Goal: Check status: Check status

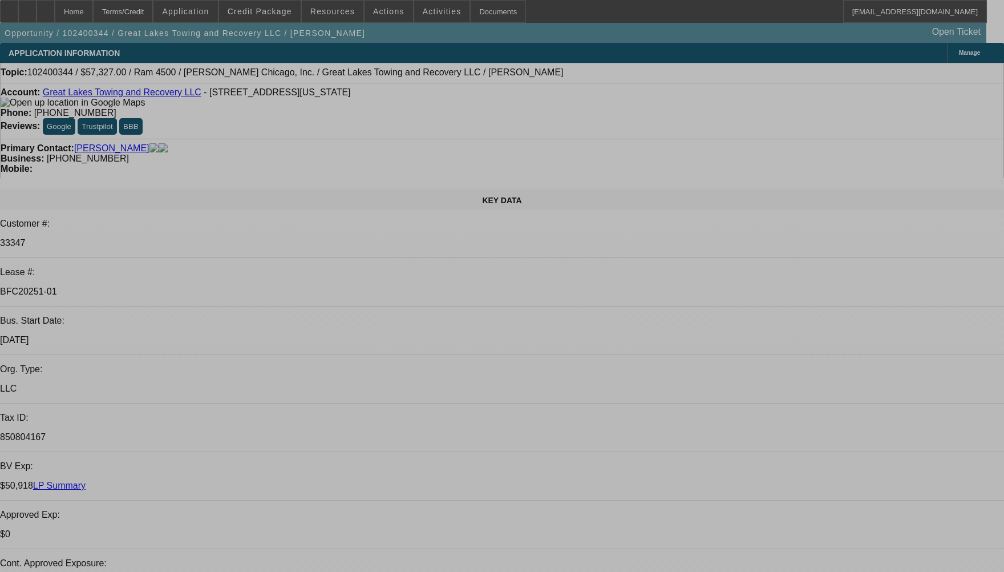
select select "0"
select select "2"
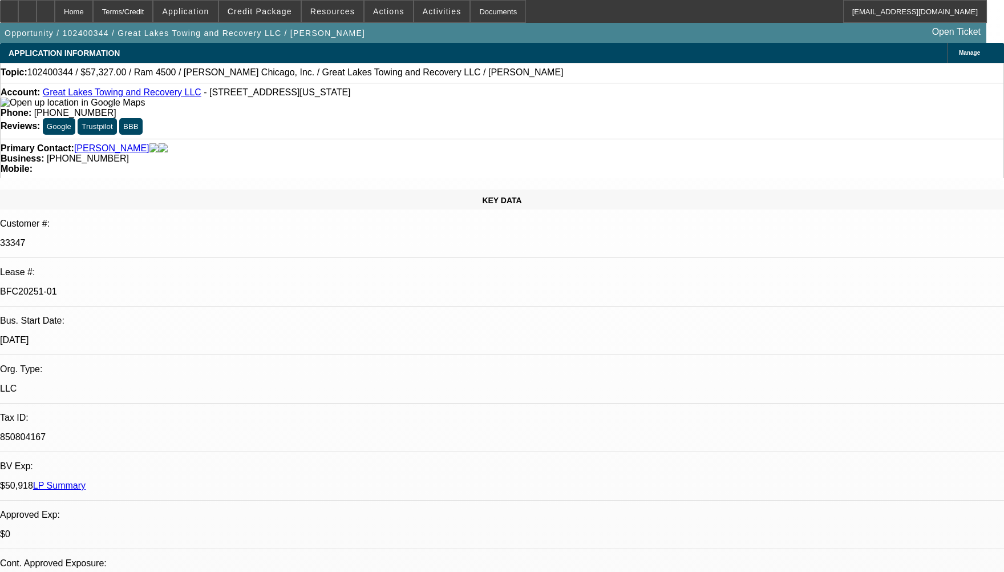
select select "0.1"
select select "0"
select select "2"
select select "0.1"
select select "0"
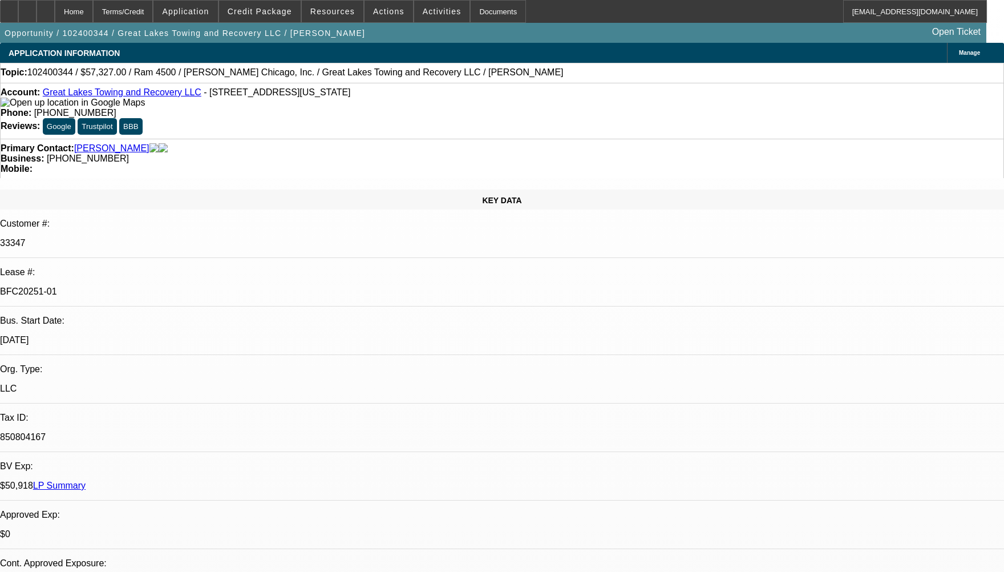
select select "2"
select select "0.1"
select select "0"
select select "0.1"
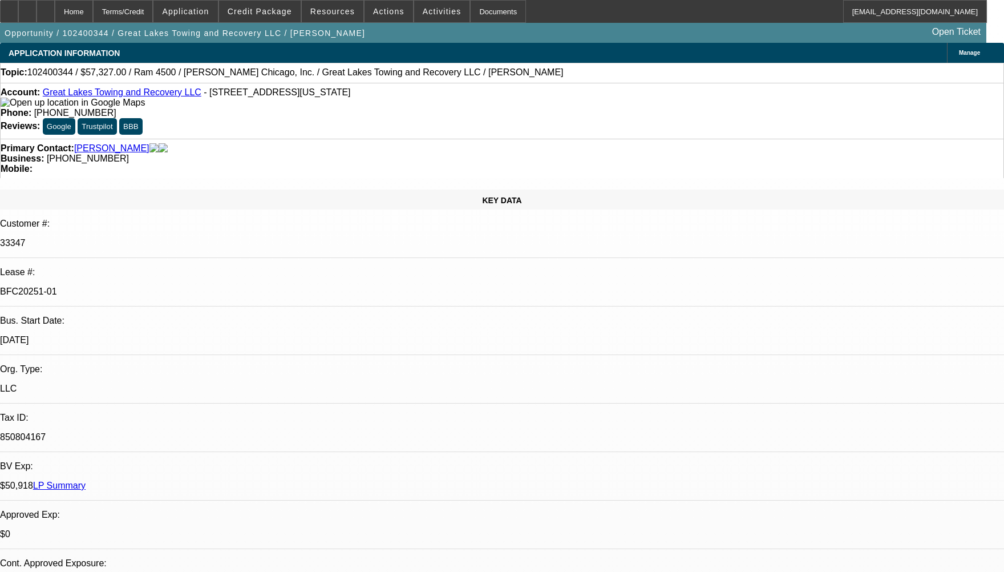
select select "1"
select select "2"
select select "4"
select select "1"
select select "2"
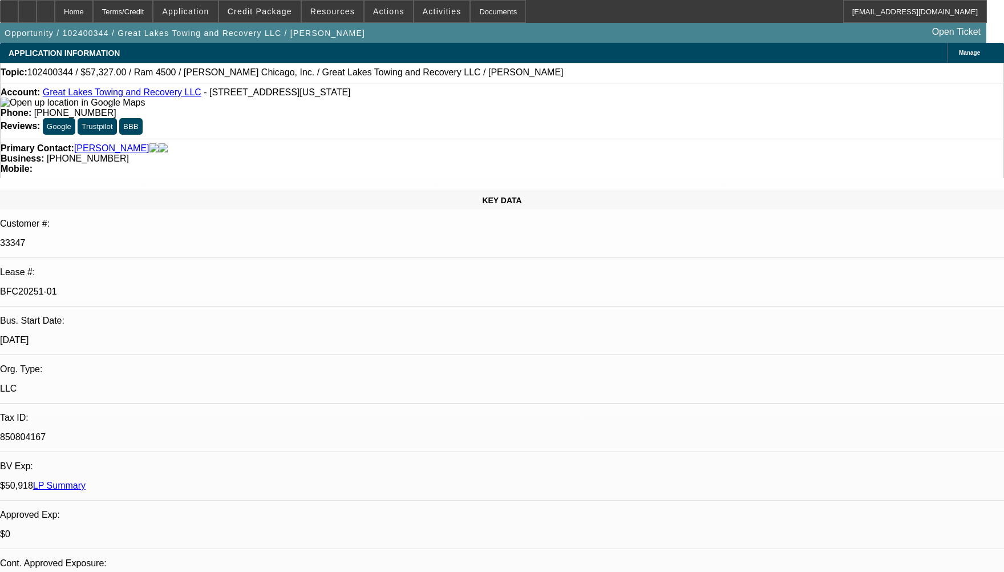
select select "4"
select select "1"
select select "2"
select select "4"
select select "1"
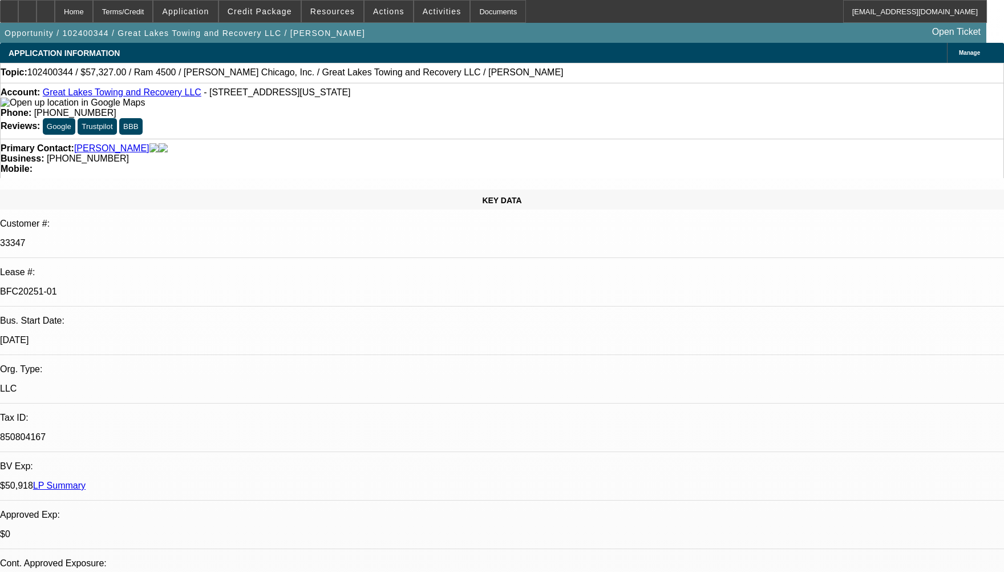
select select "1"
select select "4"
click at [269, 13] on span "Credit Package" at bounding box center [260, 11] width 64 height 9
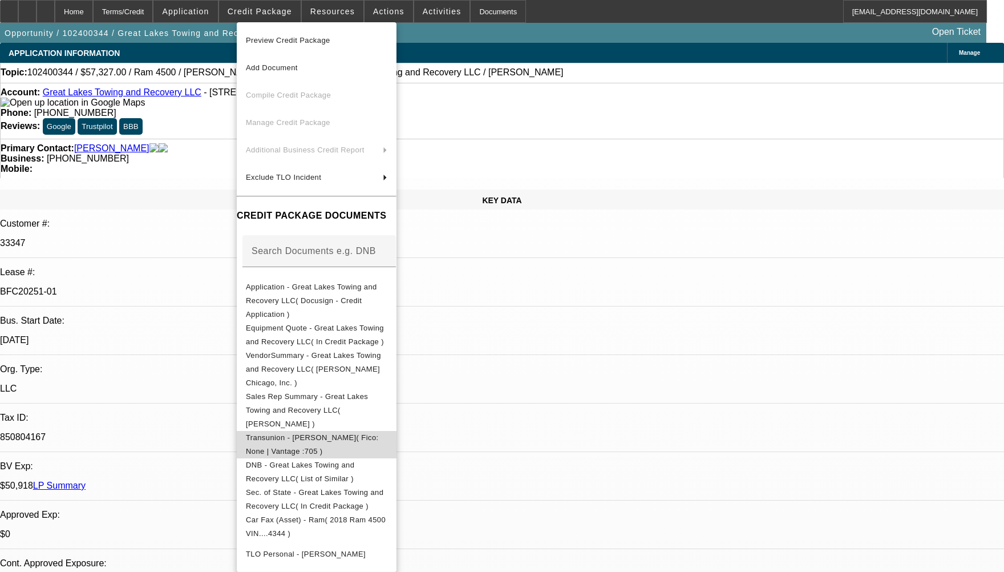
click at [328, 433] on span "Transunion - [PERSON_NAME]( Fico: None | Vantage :705 )" at bounding box center [312, 444] width 133 height 22
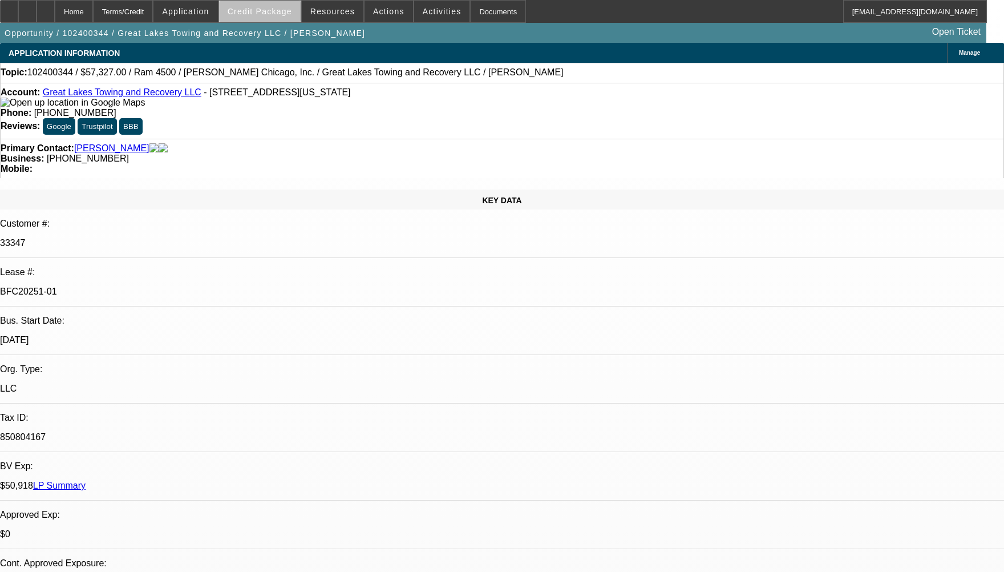
click at [281, 14] on span "Credit Package" at bounding box center [260, 11] width 64 height 9
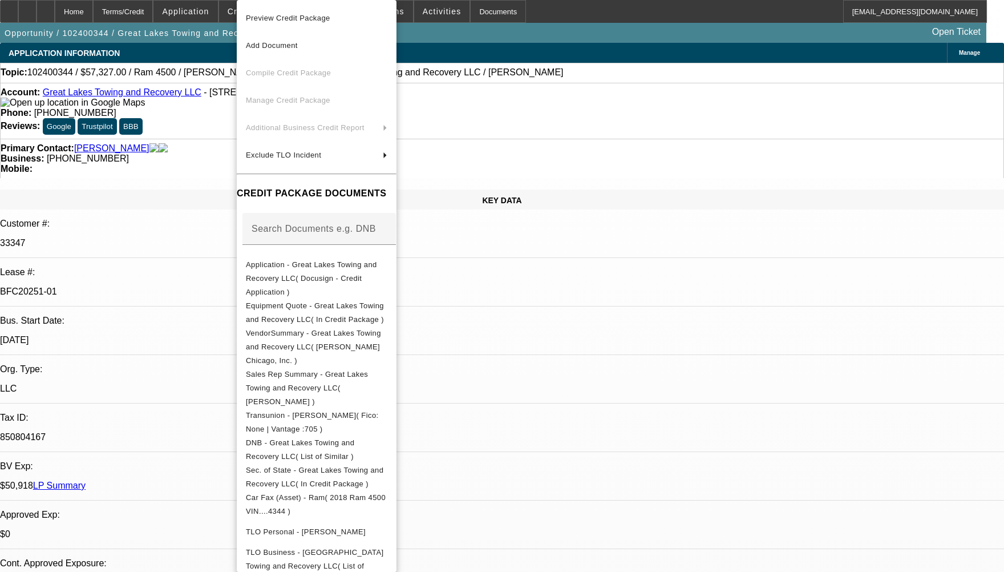
scroll to position [57, 0]
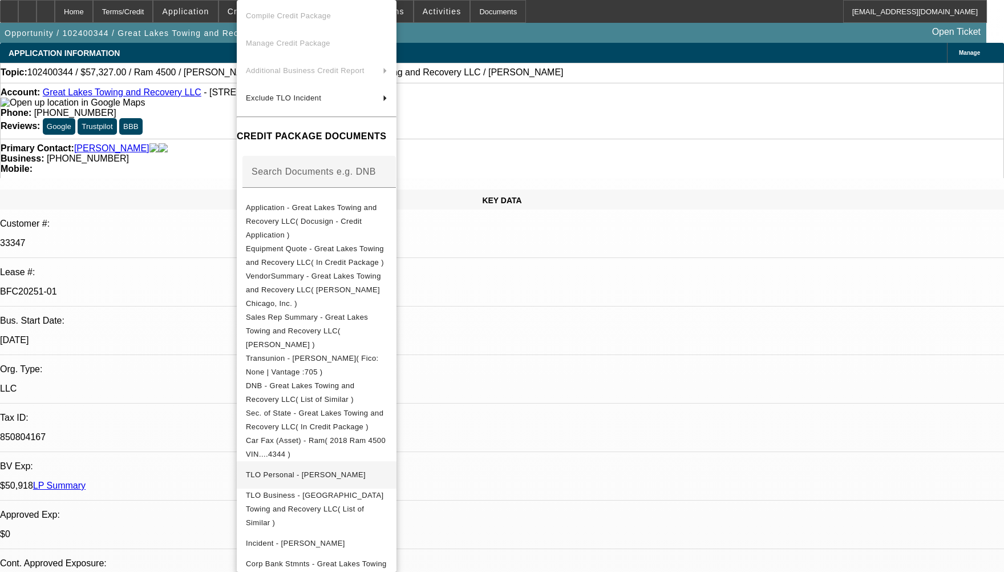
click at [315, 470] on span "TLO Personal - [PERSON_NAME]" at bounding box center [306, 474] width 120 height 9
